Goal: Feedback & Contribution: Contribute content

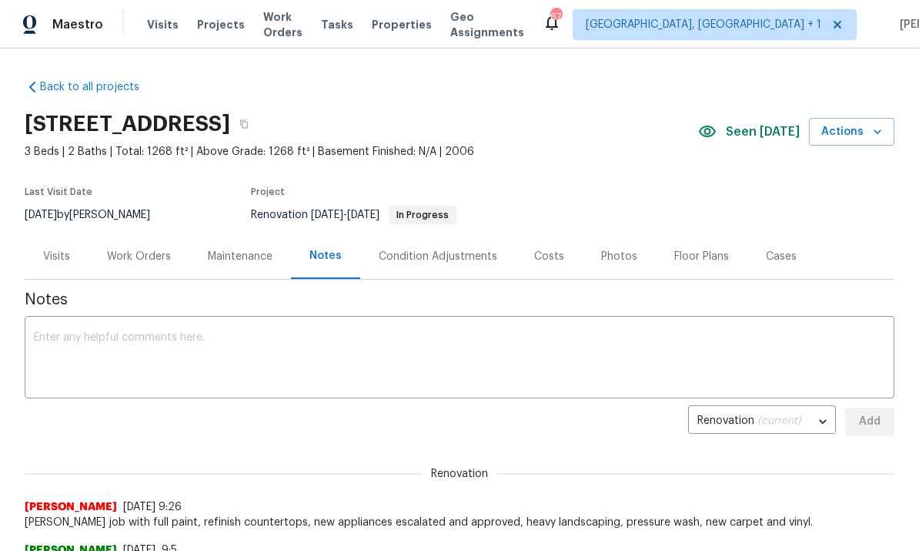
scroll to position [92, 0]
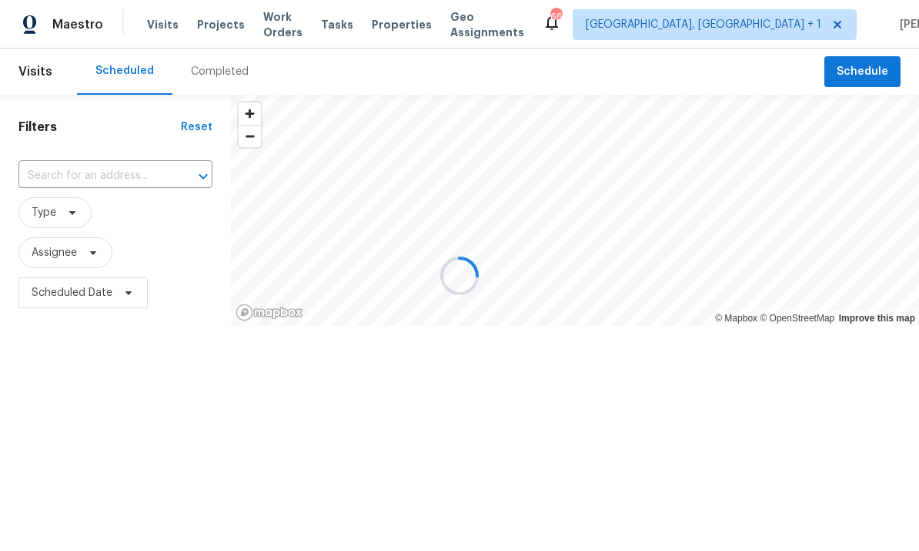
click at [105, 174] on input "text" at bounding box center [93, 176] width 151 height 24
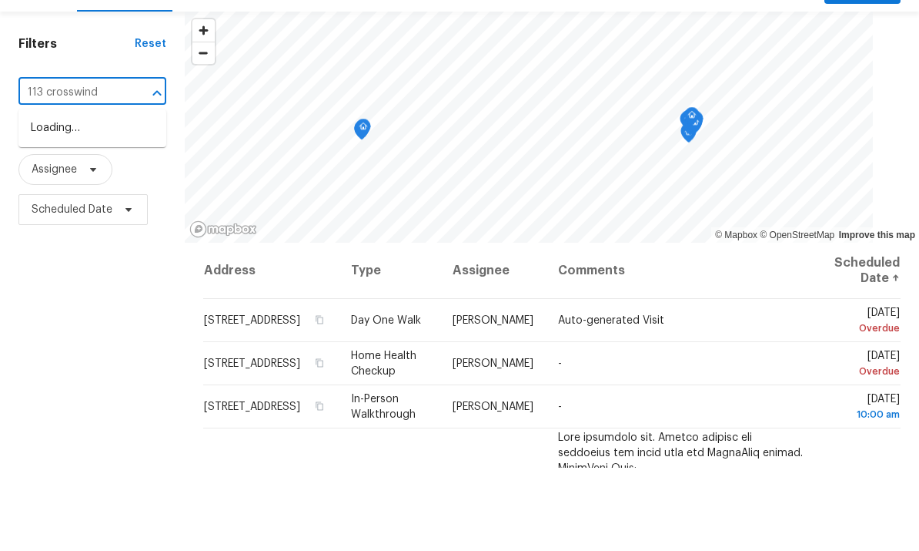
type input "113 crosswind"
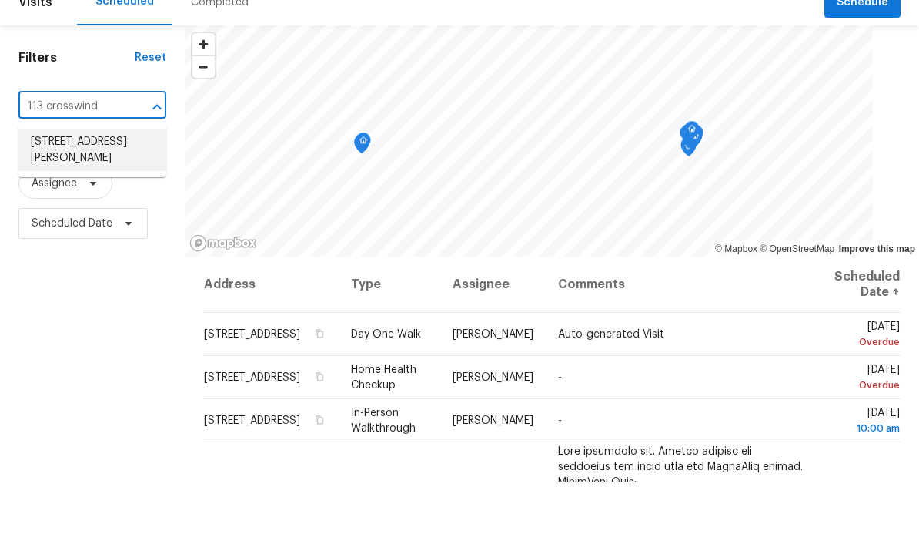
click at [133, 199] on li "113 Crosswind Dr, Cary, NC 27513" at bounding box center [92, 220] width 148 height 42
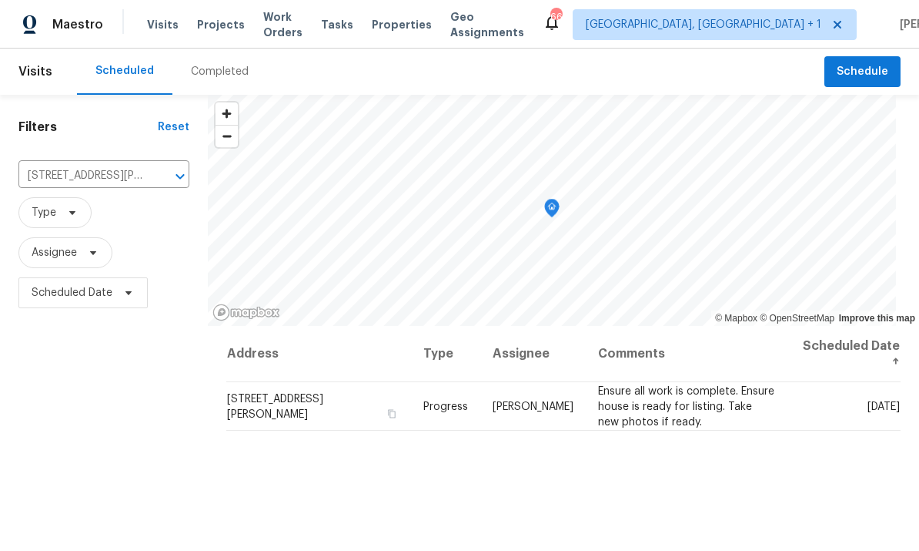
click at [216, 21] on span "Projects" at bounding box center [221, 24] width 48 height 15
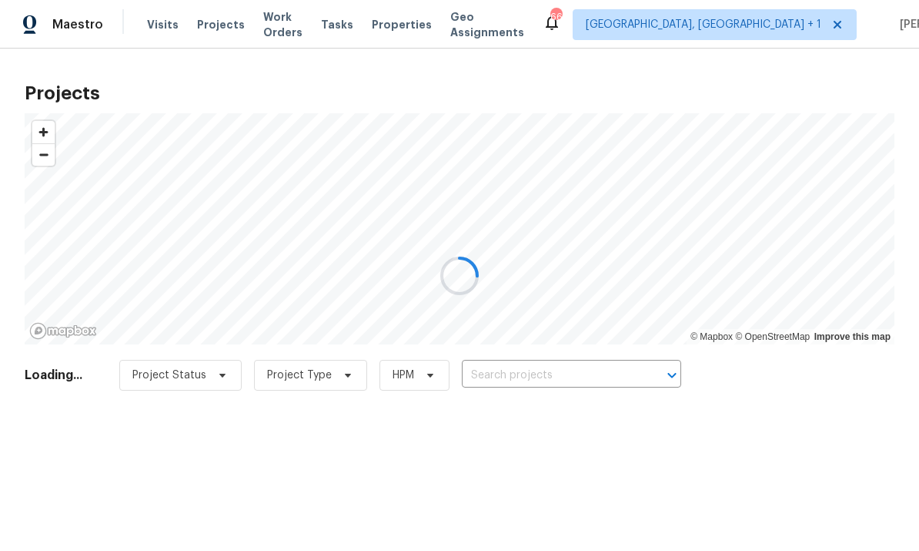
click at [556, 378] on div at bounding box center [459, 275] width 919 height 551
click at [556, 377] on div at bounding box center [459, 275] width 919 height 551
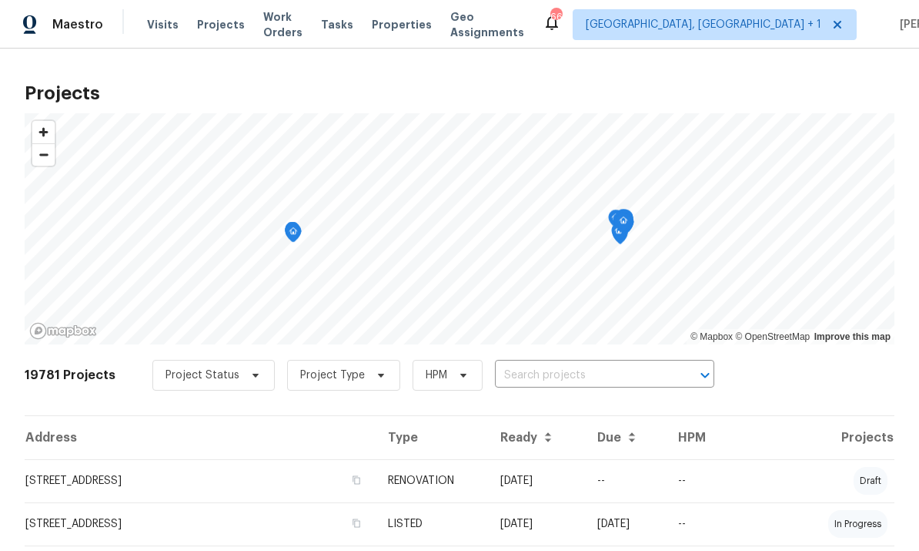
click at [545, 378] on input "text" at bounding box center [583, 375] width 176 height 24
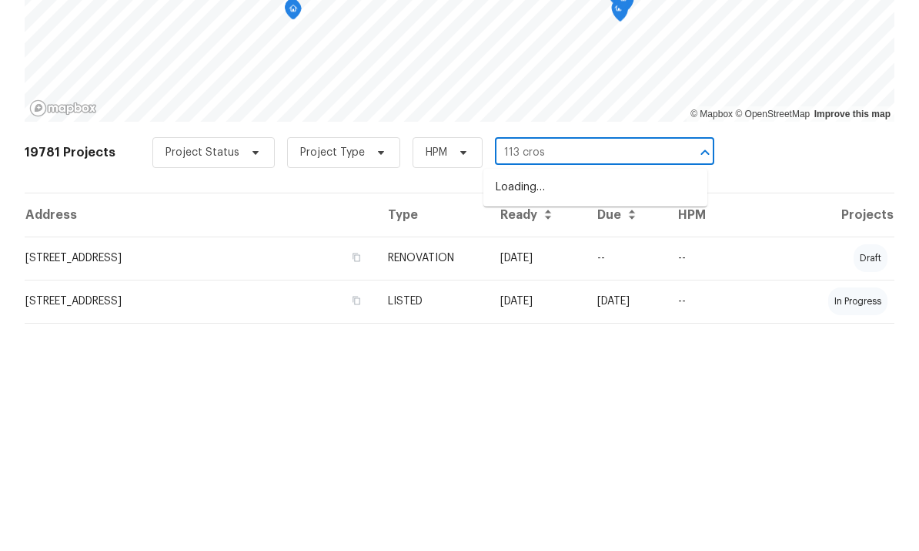
type input "113 cross"
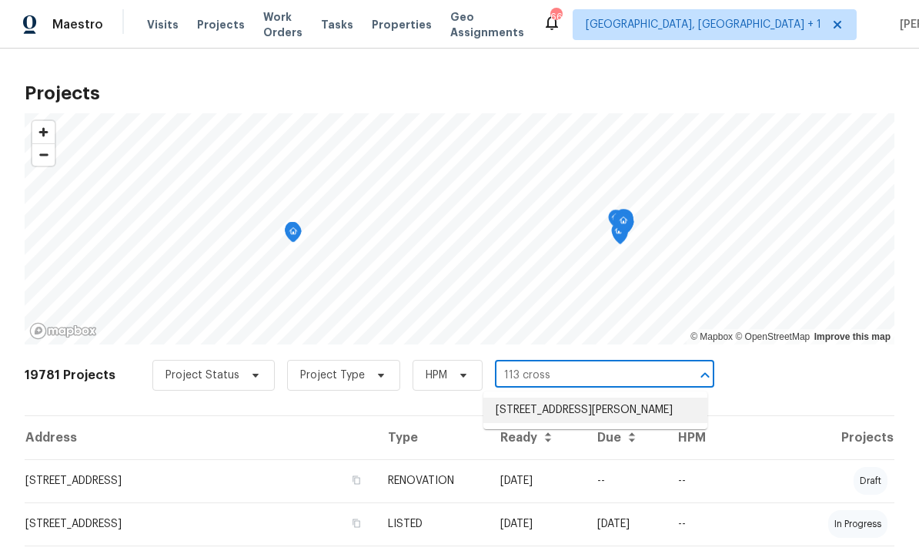
click at [606, 397] on li "113 Crosswind Dr, Cary, NC 27513" at bounding box center [596, 409] width 224 height 25
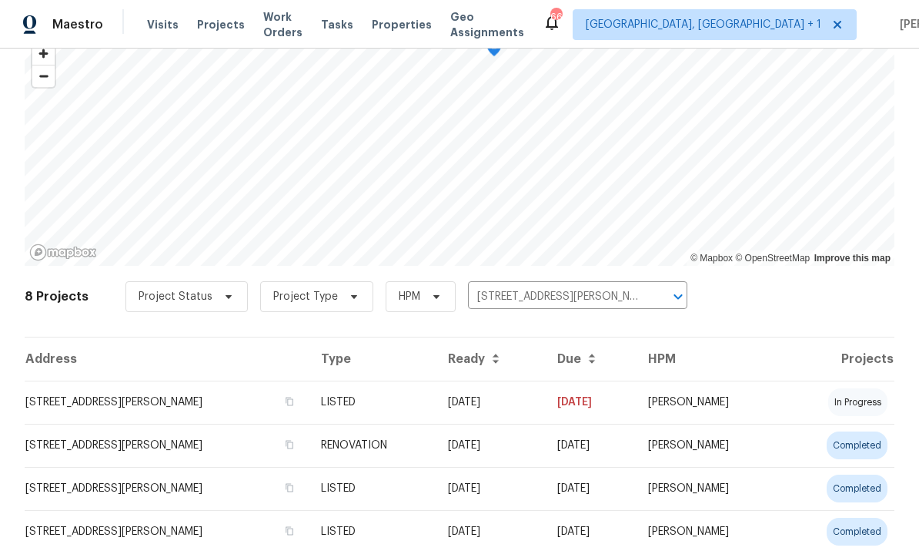
scroll to position [96, 0]
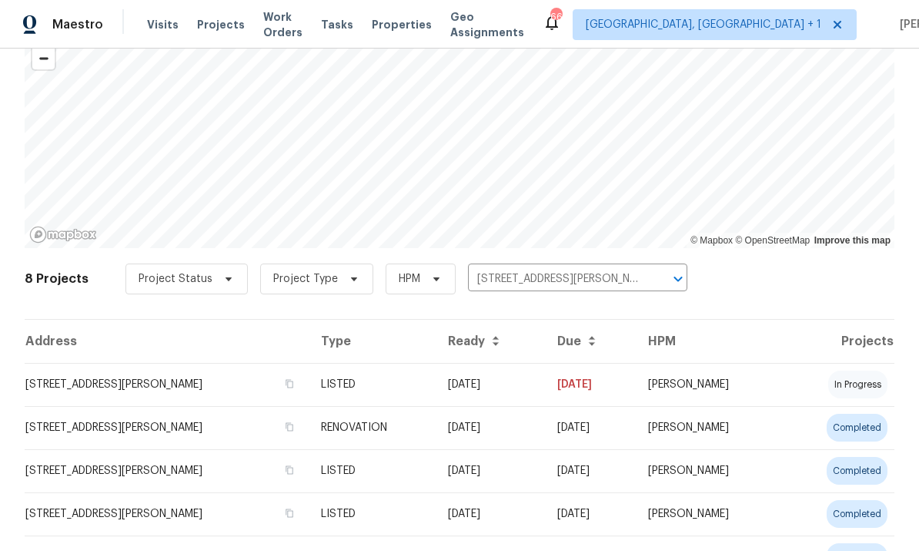
click at [187, 387] on td "113 Crosswind Dr, Cary, NC 27513" at bounding box center [167, 384] width 284 height 43
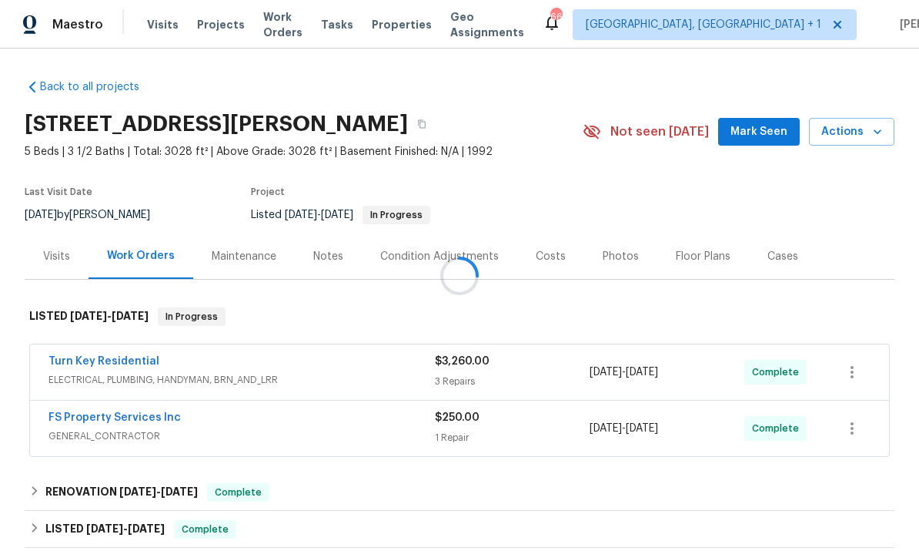
scroll to position [58, 0]
click at [134, 412] on link "FS Property Services Inc" at bounding box center [115, 417] width 132 height 11
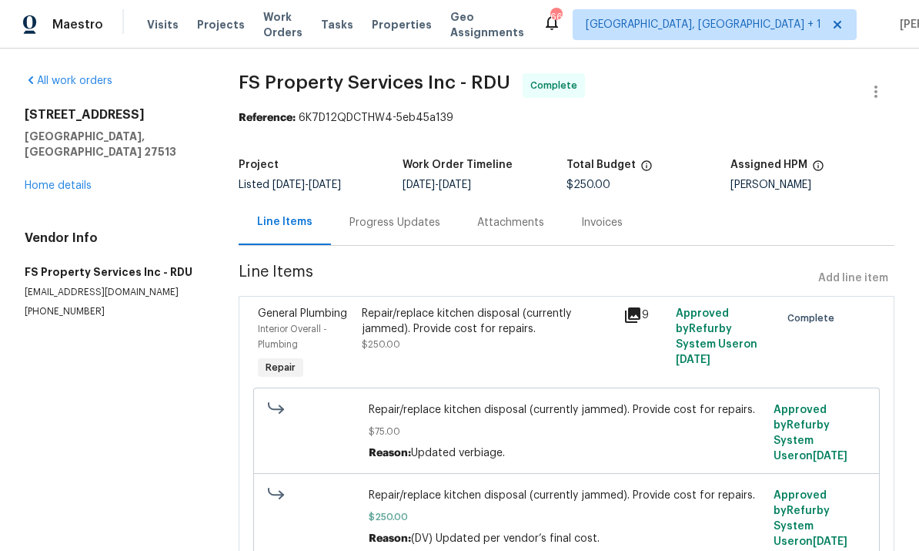
click at [89, 180] on link "Home details" at bounding box center [58, 185] width 67 height 11
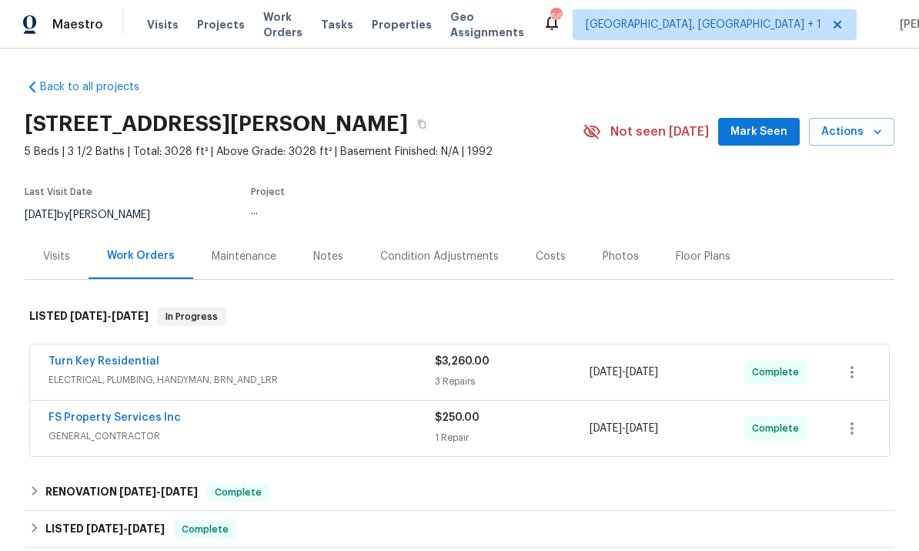
click at [137, 359] on link "Turn Key Residential" at bounding box center [104, 361] width 111 height 11
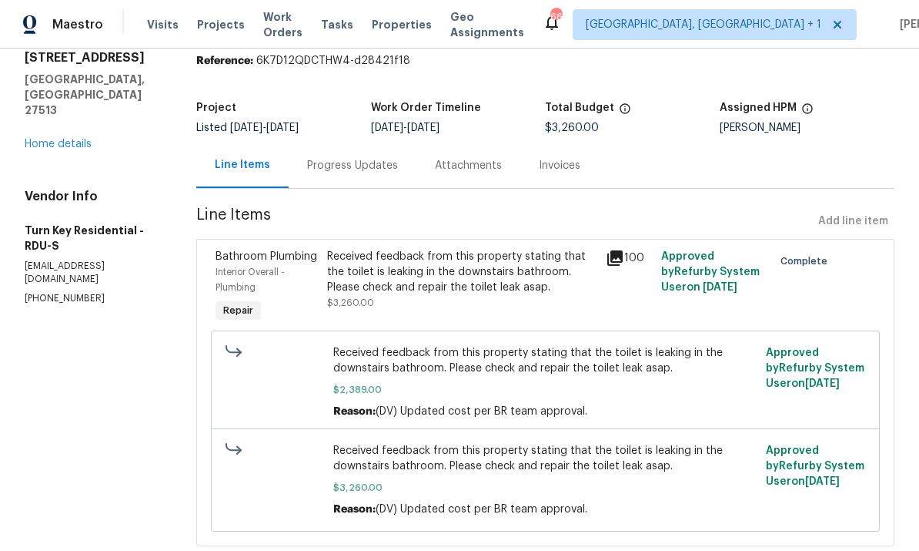
scroll to position [56, 0]
click at [382, 165] on div "Progress Updates" at bounding box center [352, 166] width 91 height 15
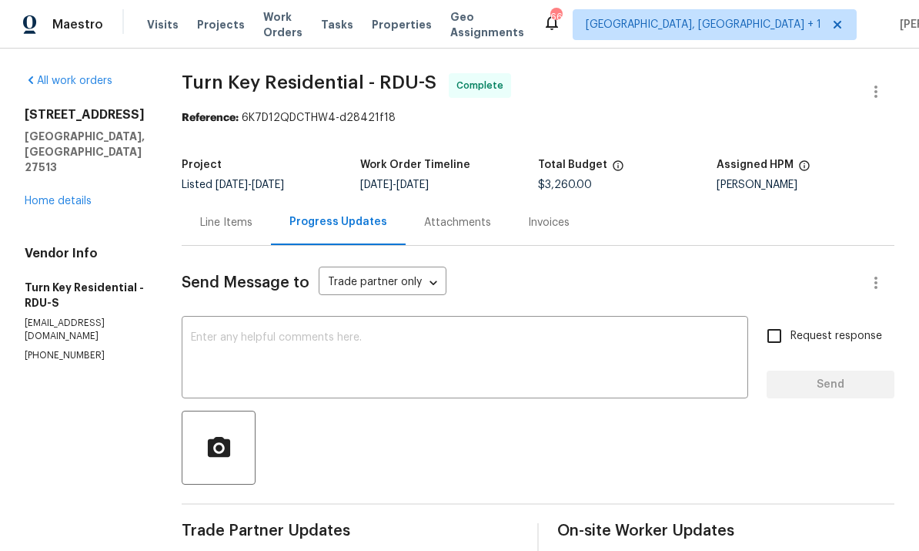
click at [79, 196] on link "Home details" at bounding box center [58, 201] width 67 height 11
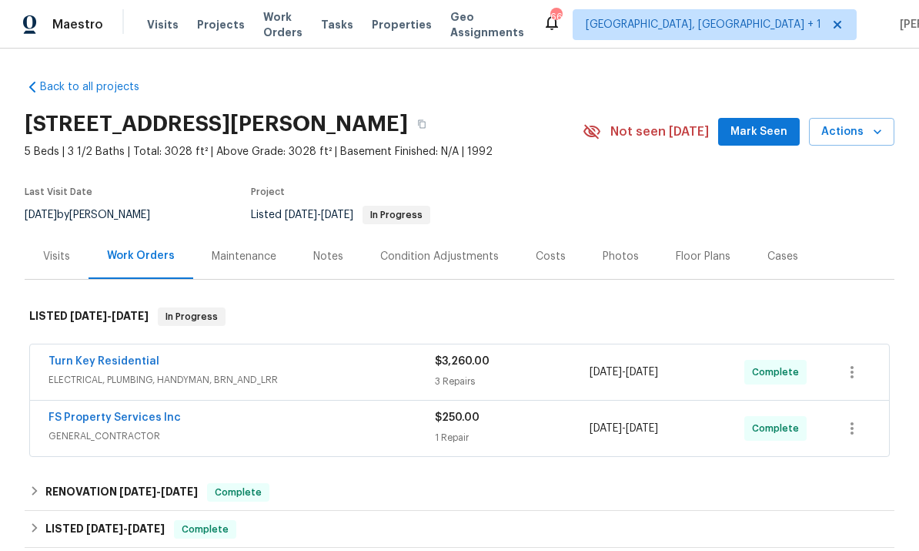
click at [606, 259] on div "Photos" at bounding box center [621, 256] width 36 height 15
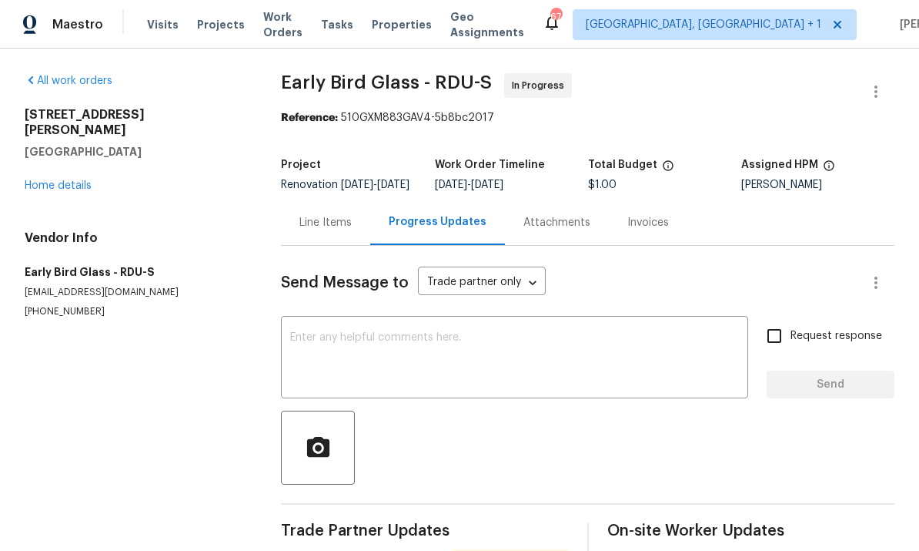
click at [71, 180] on link "Home details" at bounding box center [58, 185] width 67 height 11
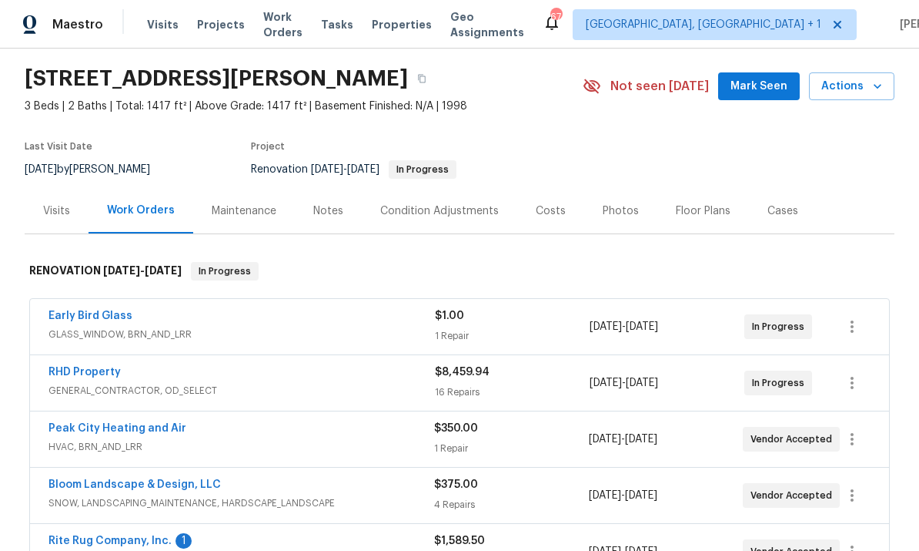
scroll to position [49, 0]
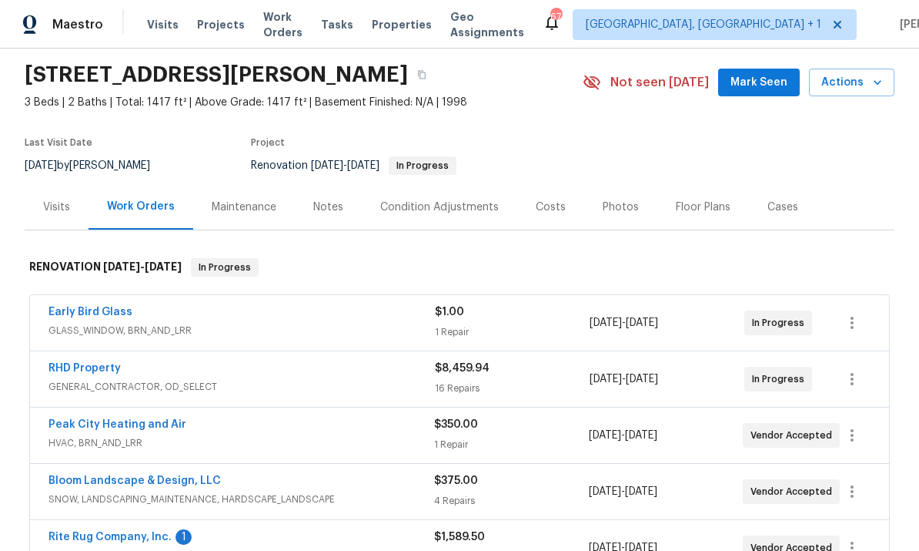
click at [125, 365] on div "RHD Property" at bounding box center [242, 369] width 387 height 18
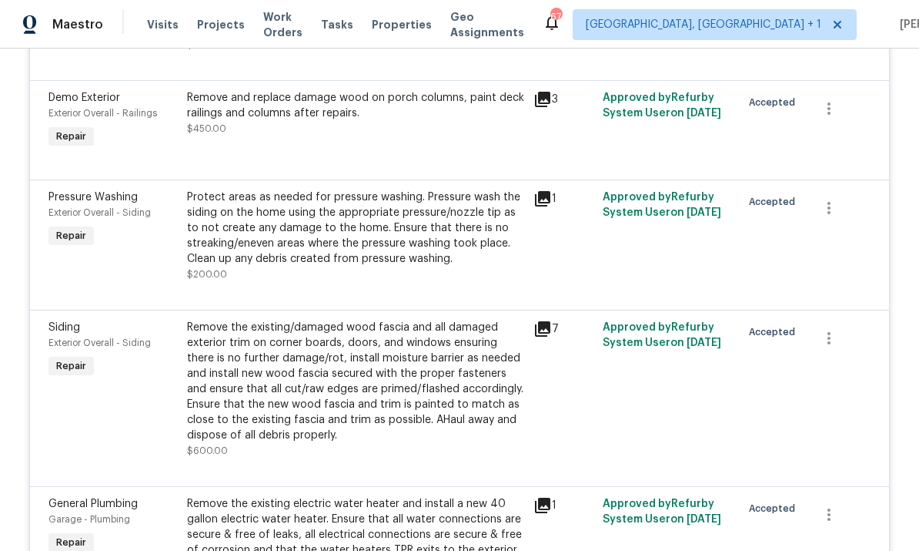
scroll to position [1796, 0]
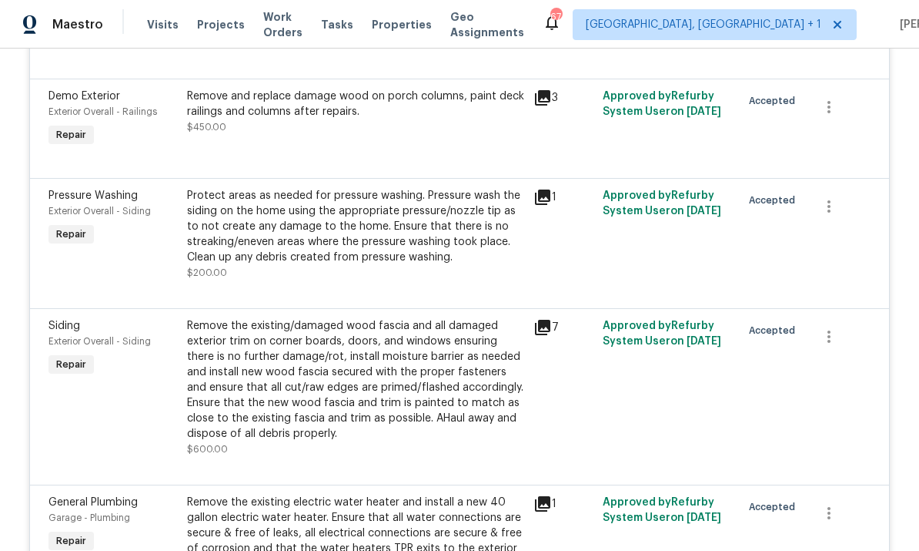
click at [551, 107] on icon at bounding box center [543, 98] width 18 height 18
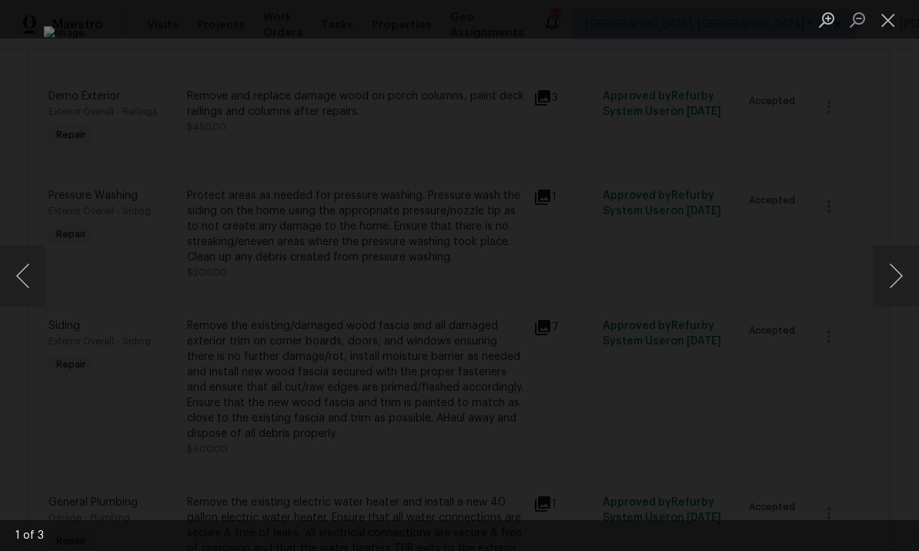
click at [901, 120] on div "Lightbox" at bounding box center [459, 275] width 919 height 551
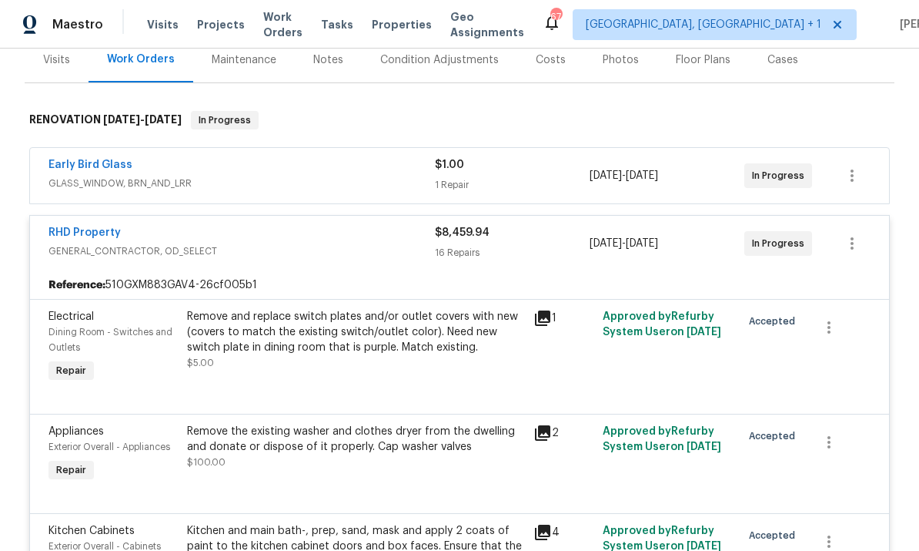
scroll to position [226, 0]
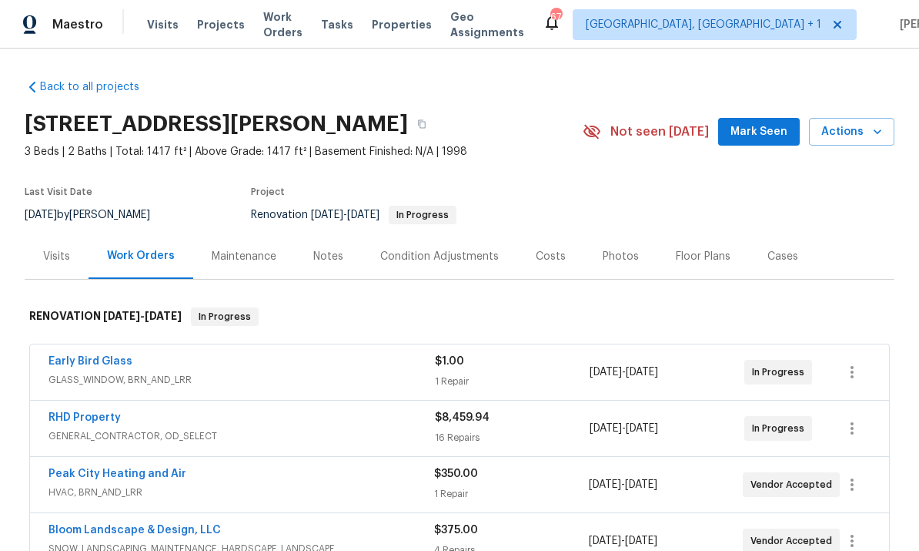
click at [328, 256] on div "Notes" at bounding box center [328, 256] width 30 height 15
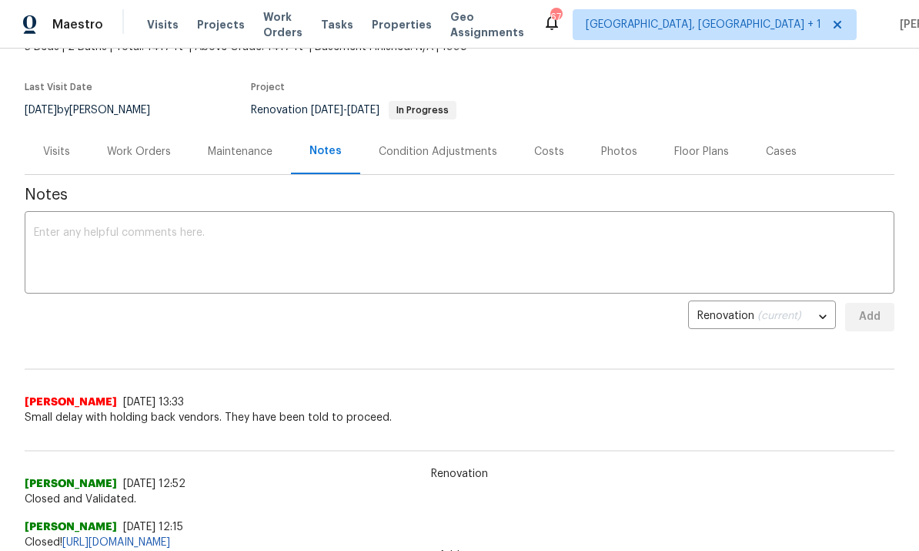
scroll to position [105, 0]
click at [122, 234] on textarea at bounding box center [460, 253] width 852 height 54
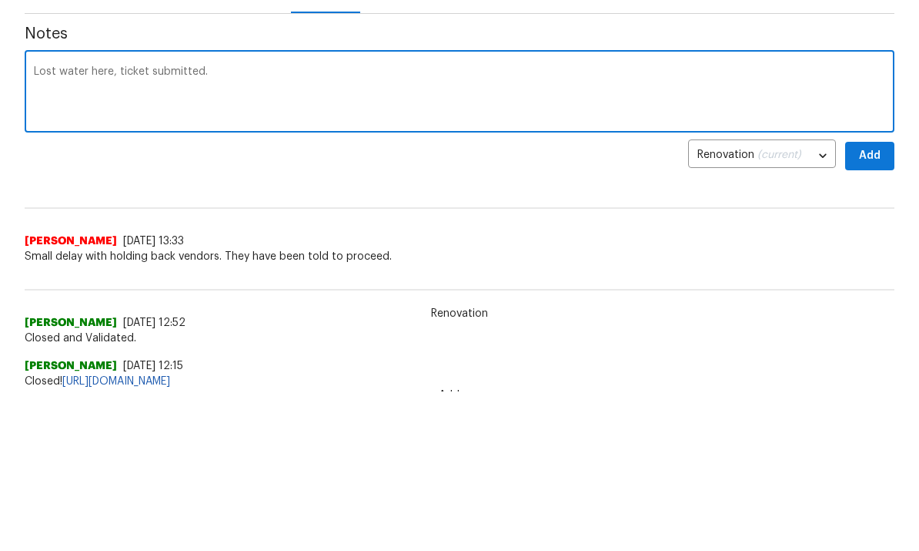
type textarea "Lost water here, ticket submitted."
click at [865, 306] on span "Add" at bounding box center [870, 315] width 25 height 19
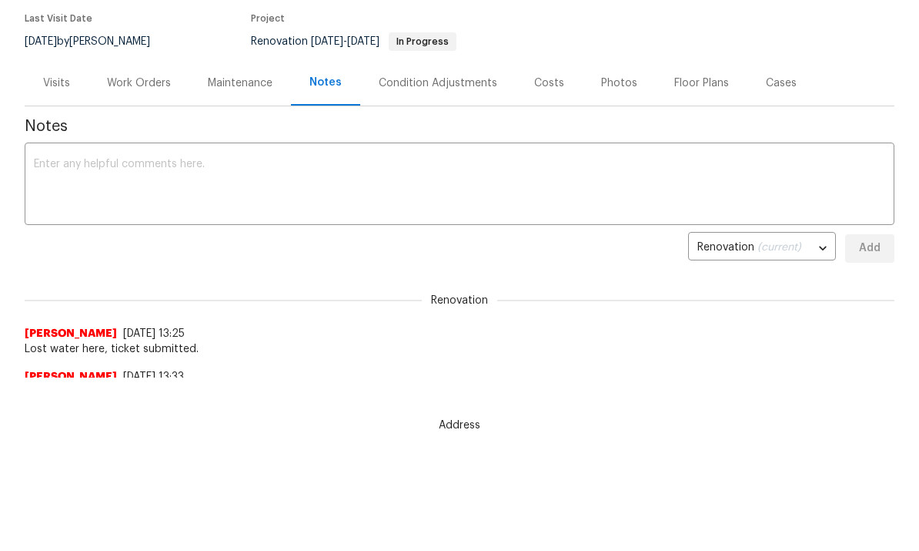
scroll to position [0, 0]
